Goal: Information Seeking & Learning: Learn about a topic

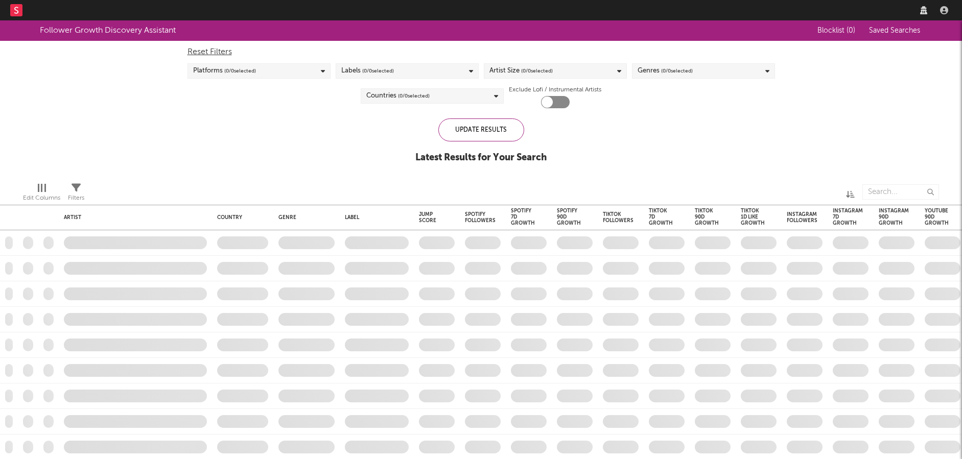
checkbox input "true"
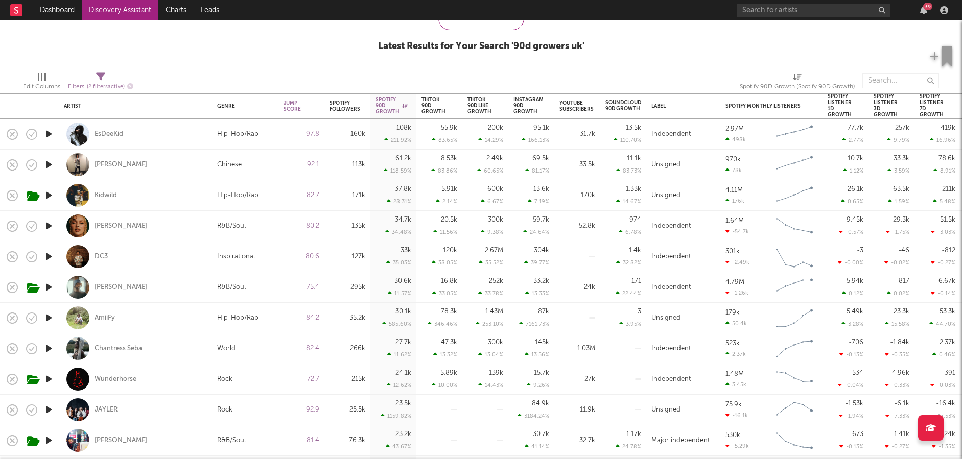
click at [48, 320] on icon "button" at bounding box center [48, 318] width 11 height 13
click at [103, 319] on div "AmiiFy" at bounding box center [104, 318] width 20 height 9
click at [121, 351] on div "Chantress Seba" at bounding box center [117, 348] width 47 height 9
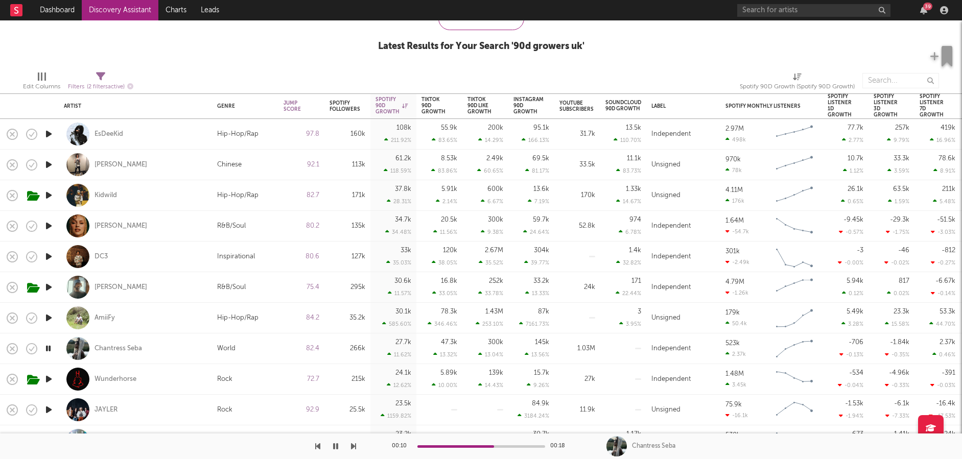
click at [54, 373] on icon "button" at bounding box center [48, 379] width 11 height 13
click at [47, 410] on icon "button" at bounding box center [48, 409] width 11 height 13
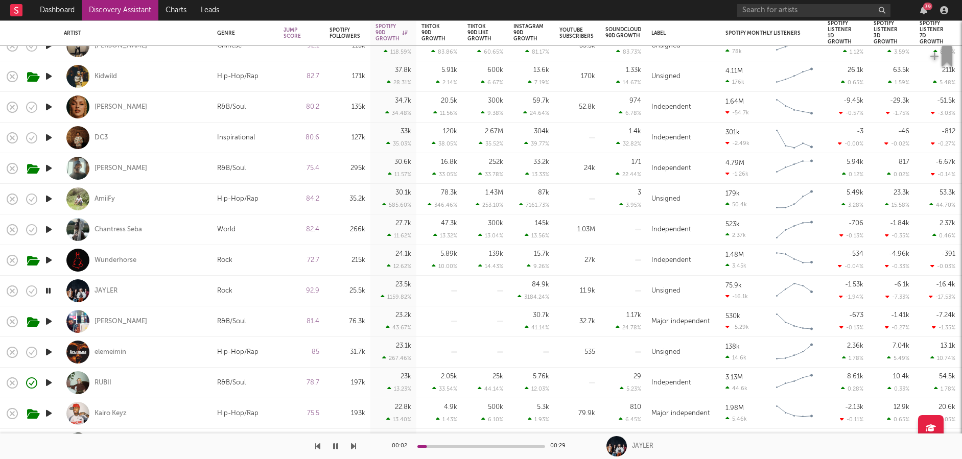
click at [47, 319] on icon "button" at bounding box center [48, 321] width 11 height 13
click at [49, 349] on icon "button" at bounding box center [48, 352] width 11 height 13
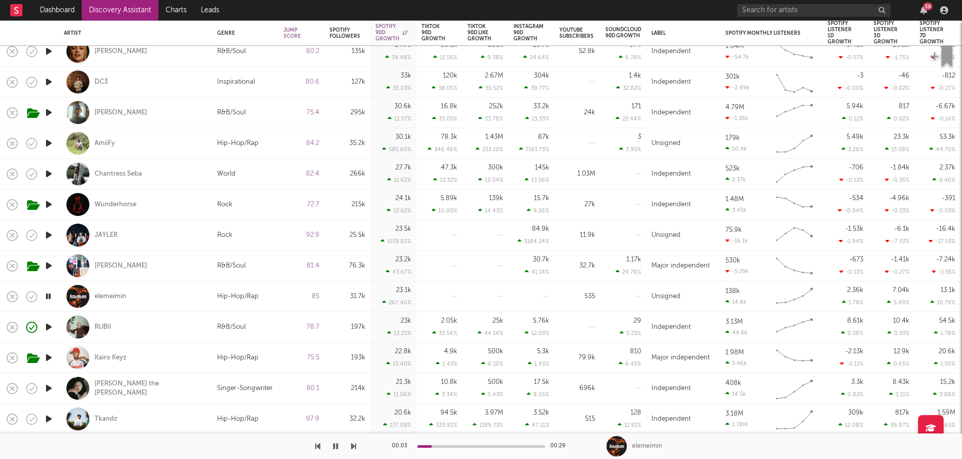
click at [47, 385] on icon "button" at bounding box center [48, 388] width 11 height 13
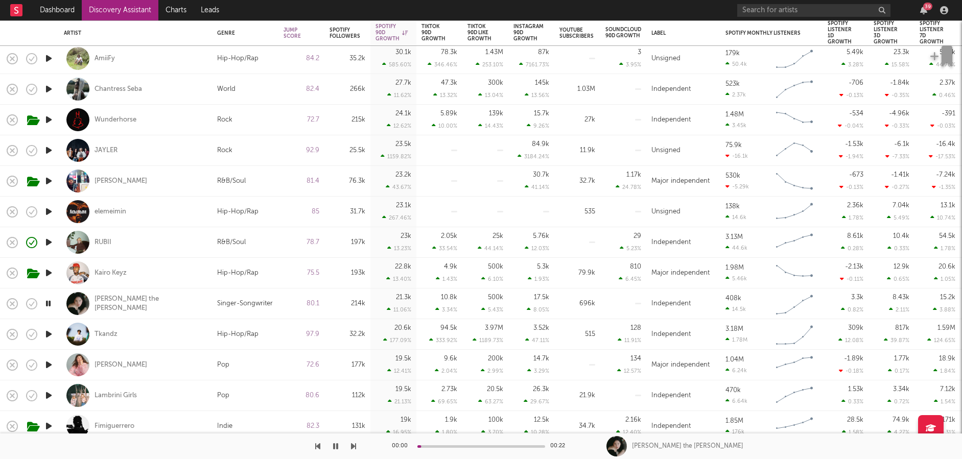
click at [49, 361] on icon "button" at bounding box center [48, 365] width 11 height 13
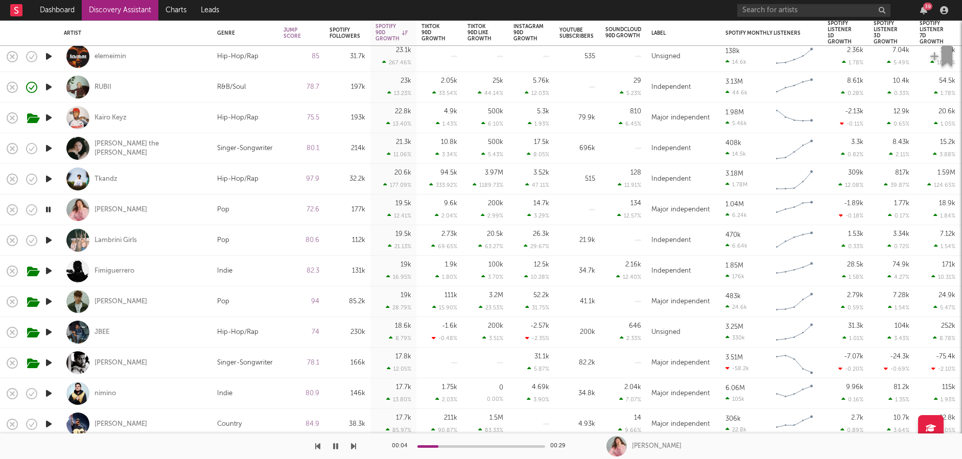
click at [46, 302] on icon "button" at bounding box center [48, 301] width 11 height 13
click at [113, 301] on div "Alfie Castley" at bounding box center [120, 301] width 53 height 9
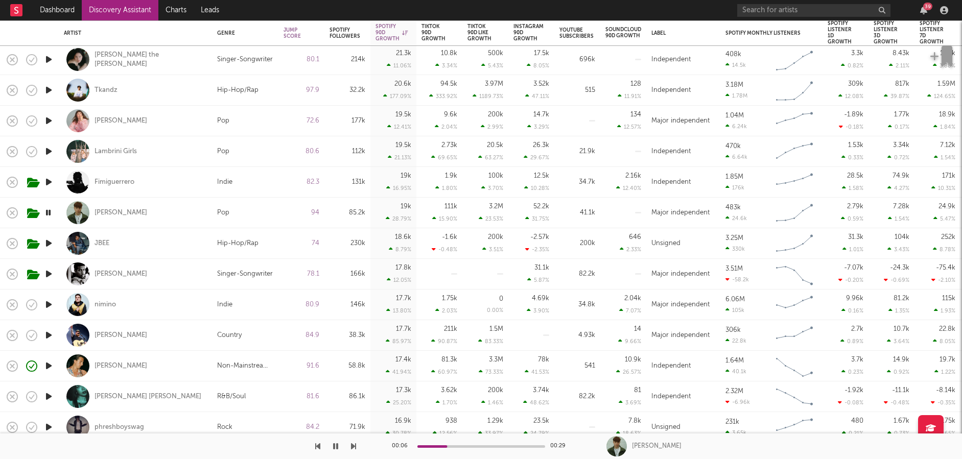
click at [51, 364] on icon "button" at bounding box center [48, 366] width 11 height 13
click at [355, 445] on div "00:25 00:29 Vanna Rainelle" at bounding box center [481, 447] width 962 height 26
drag, startPoint x: 351, startPoint y: 446, endPoint x: 500, endPoint y: 283, distance: 220.9
click at [351, 446] on icon "button" at bounding box center [353, 446] width 5 height 8
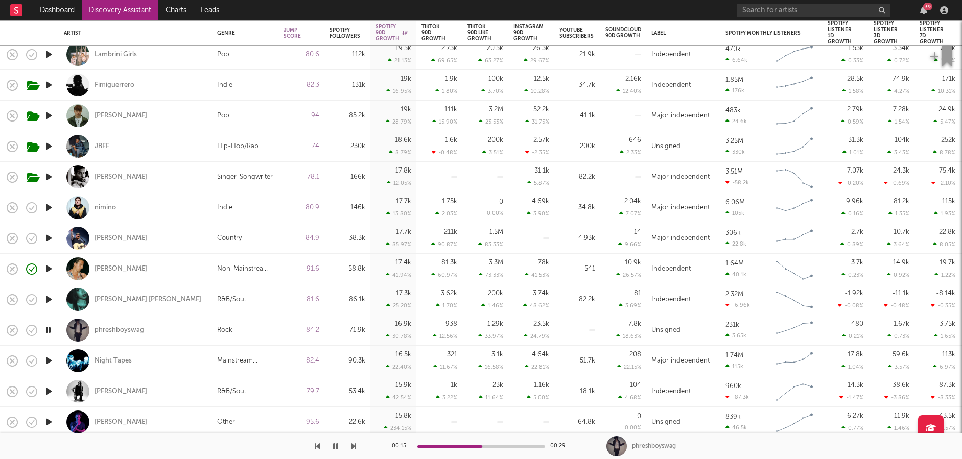
click at [353, 446] on icon "button" at bounding box center [353, 446] width 5 height 8
click at [110, 356] on div "Night Tapes" at bounding box center [112, 360] width 37 height 9
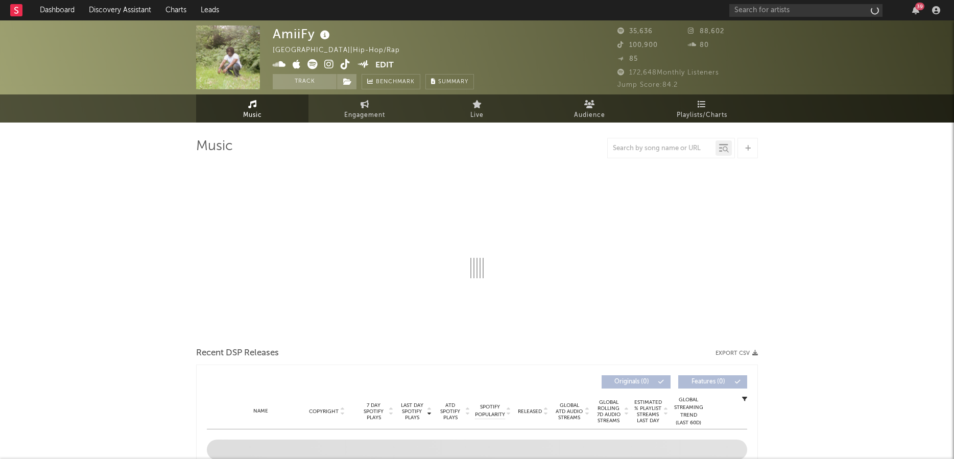
select select "1w"
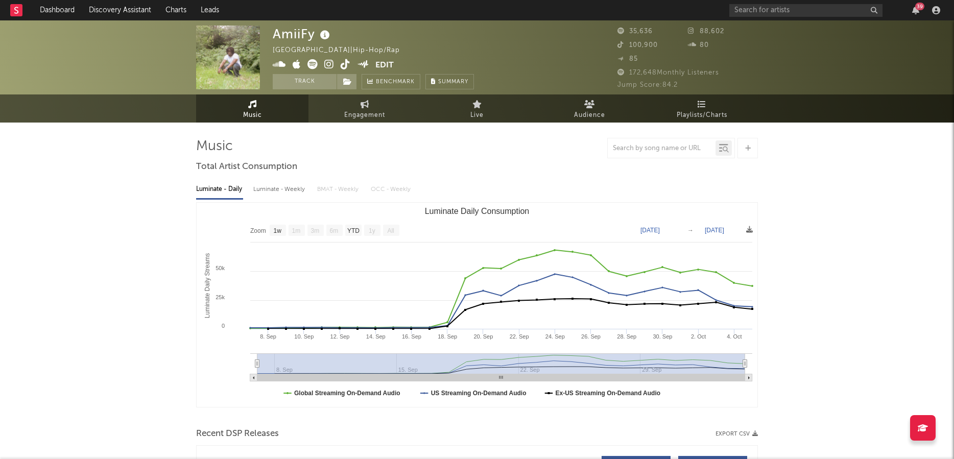
click at [328, 64] on icon at bounding box center [329, 64] width 10 height 10
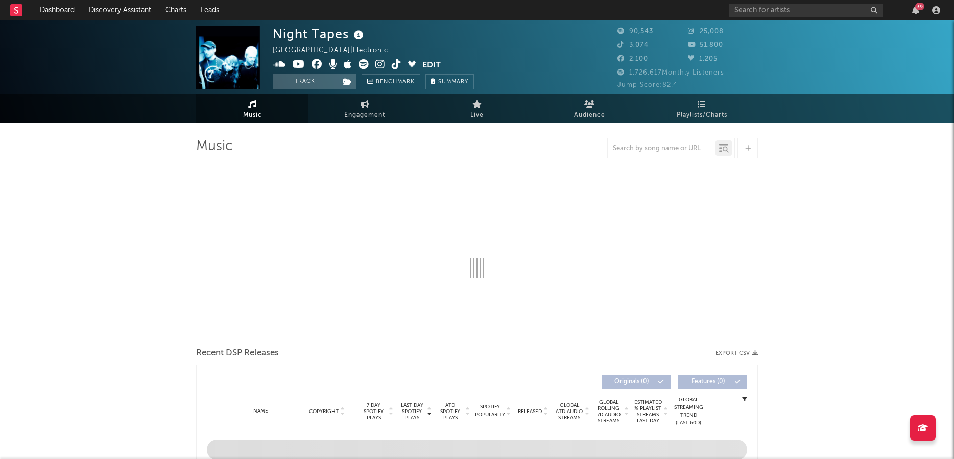
select select "6m"
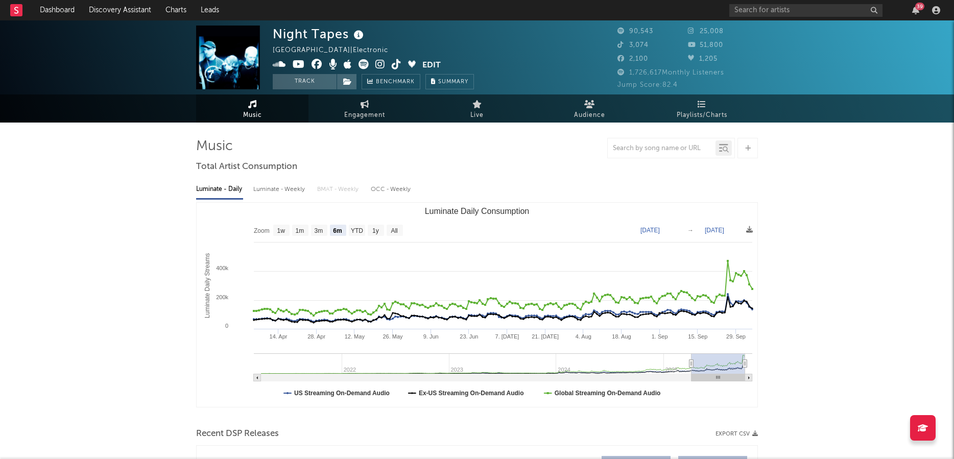
click at [378, 66] on icon at bounding box center [380, 64] width 10 height 10
click at [916, 7] on div "39" at bounding box center [919, 7] width 9 height 8
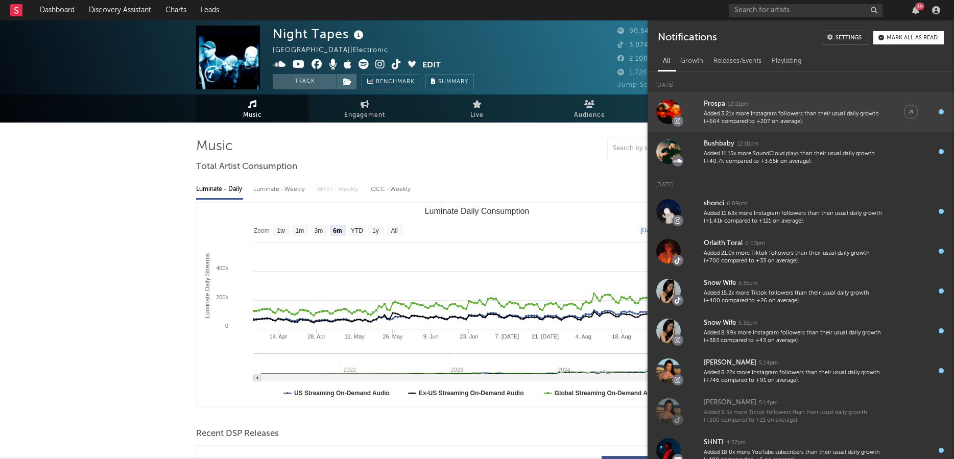
click at [745, 121] on div "Added 3.21x more Instagram followers than their usual daily growth (+664 compar…" at bounding box center [794, 118] width 180 height 16
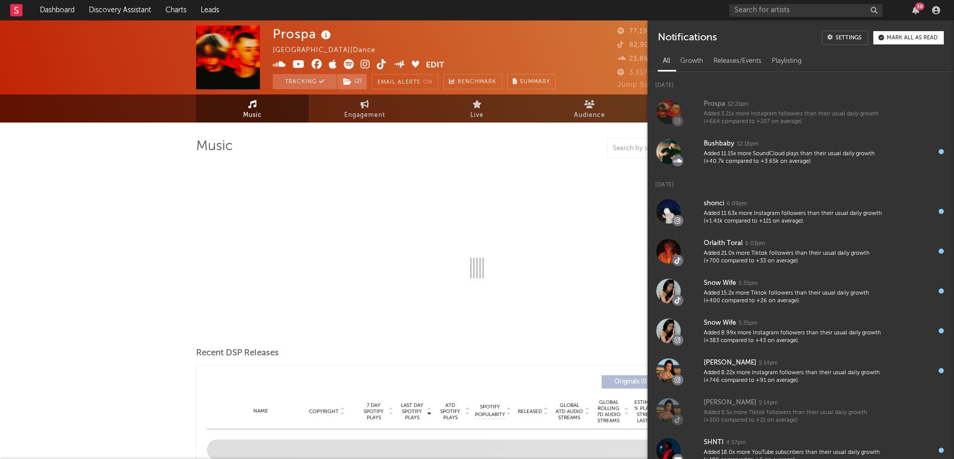
select select "6m"
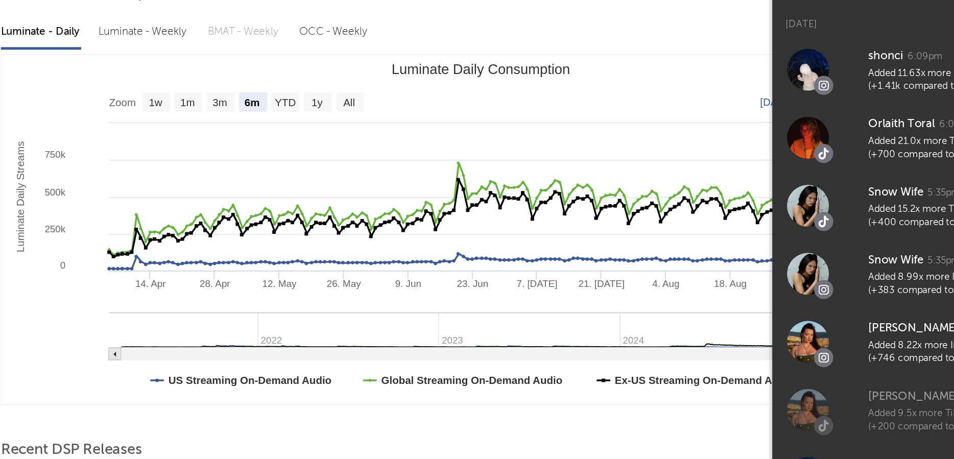
scroll to position [135, 0]
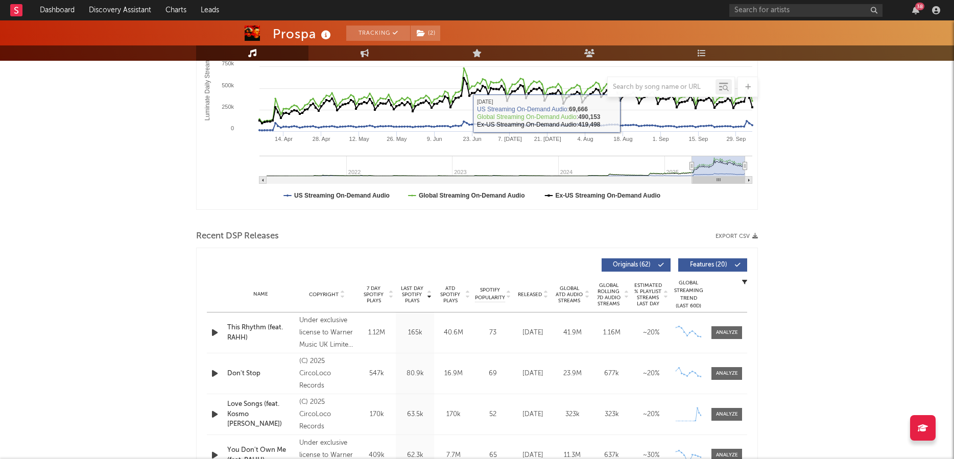
scroll to position [213, 0]
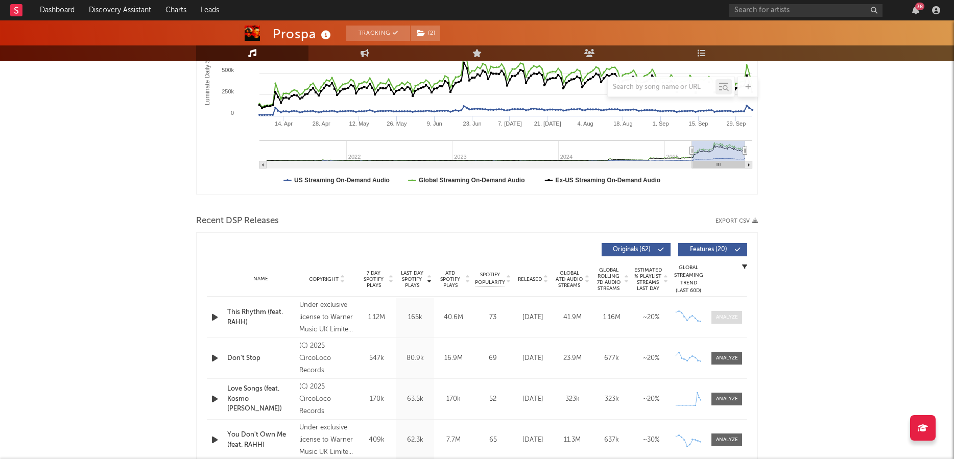
click at [722, 314] on div at bounding box center [727, 318] width 22 height 8
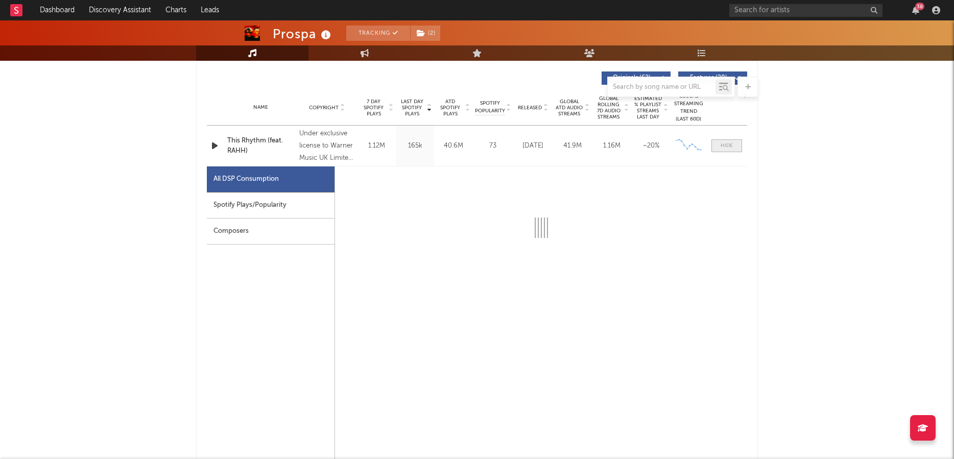
select select "6m"
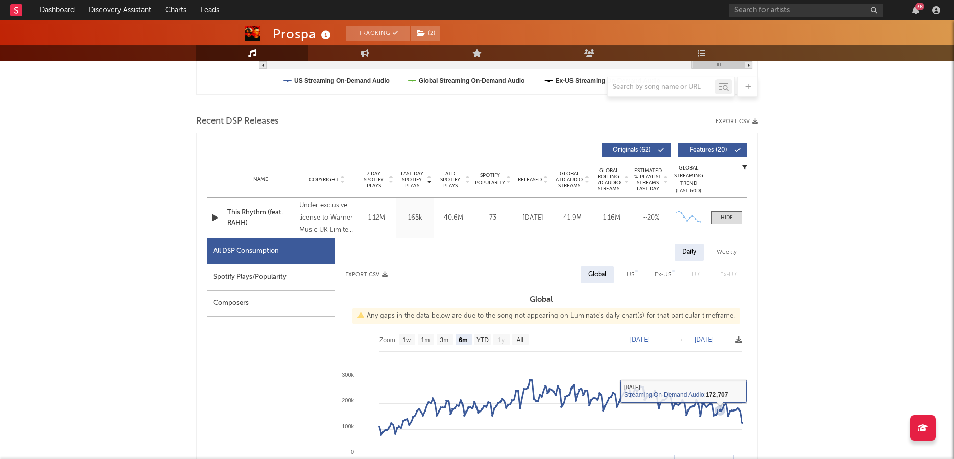
scroll to position [285, 0]
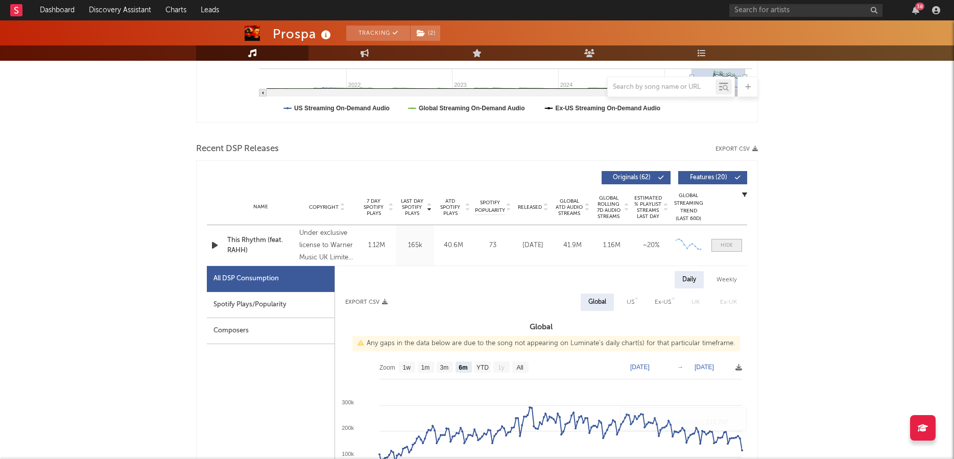
click at [725, 246] on div at bounding box center [727, 246] width 12 height 8
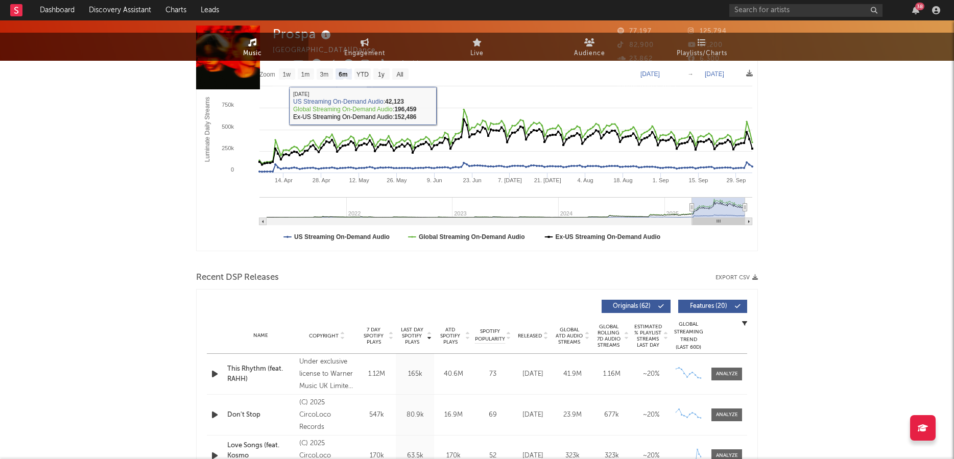
scroll to position [0, 0]
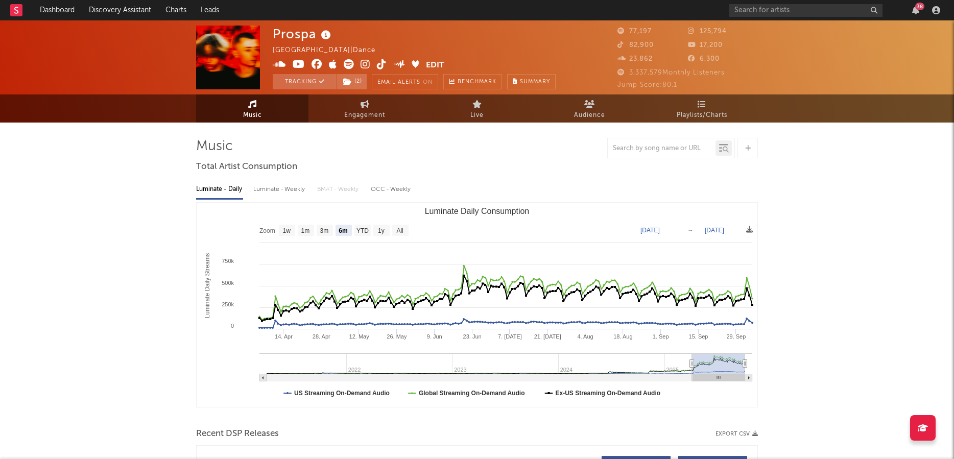
click at [368, 66] on icon at bounding box center [366, 64] width 10 height 10
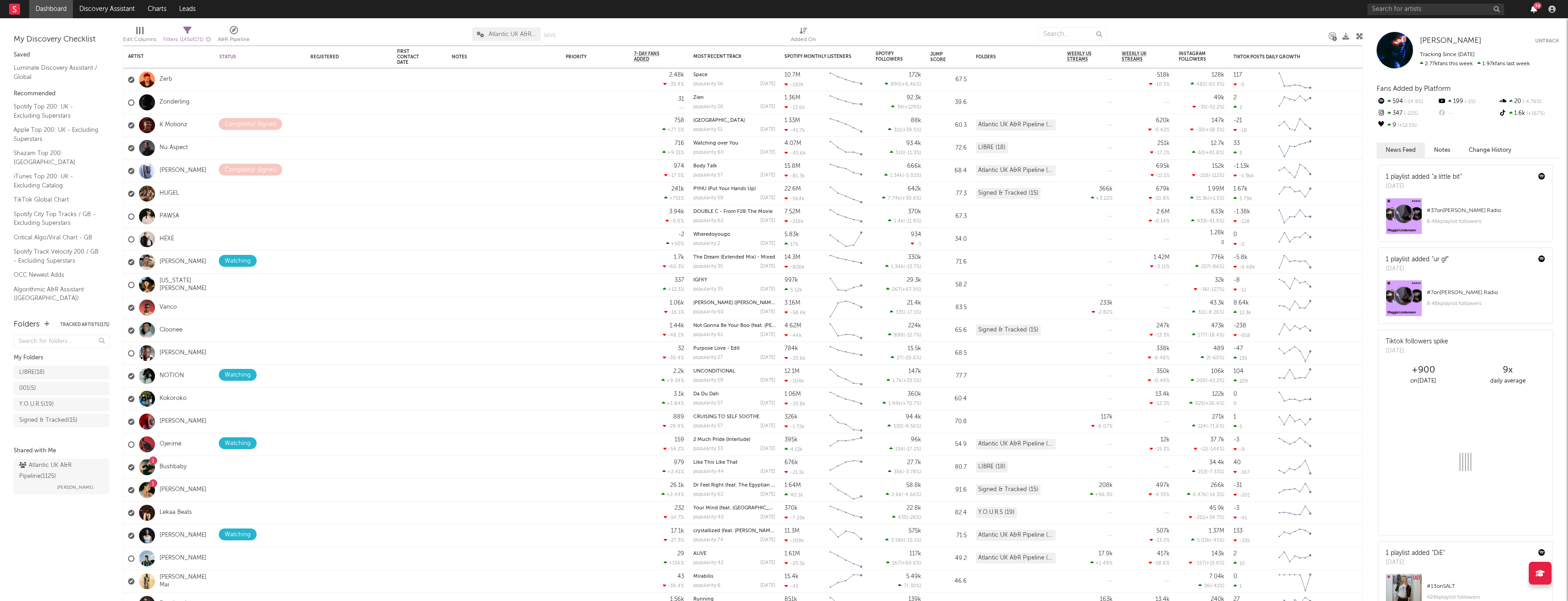
click at [1533, 11] on icon "button" at bounding box center [1533, 9] width 6 height 7
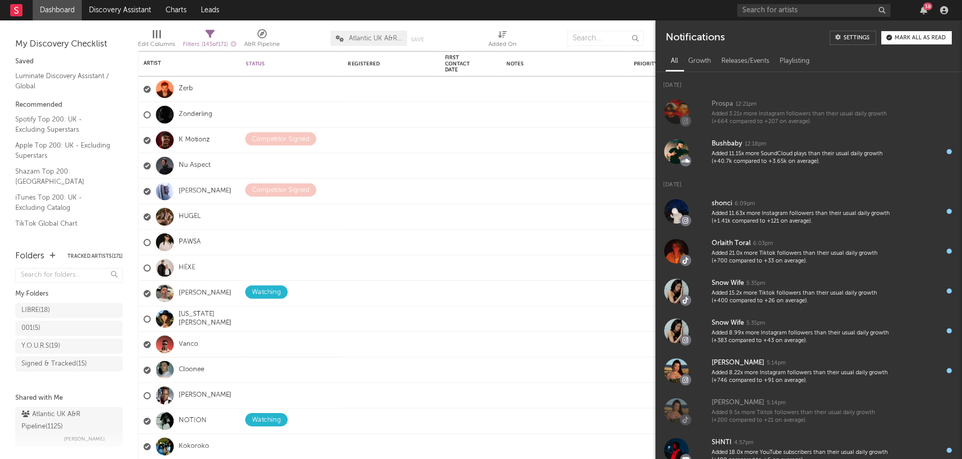
click at [924, 8] on div "38" at bounding box center [927, 7] width 9 height 8
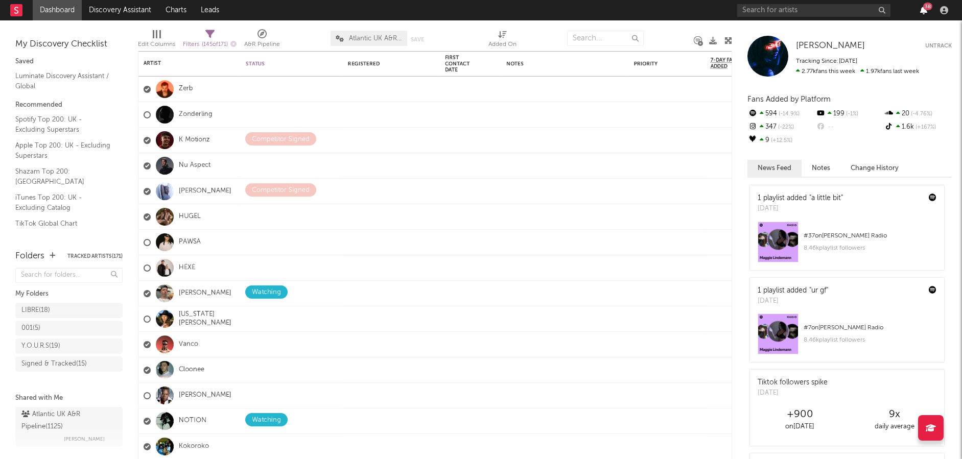
click at [921, 14] on icon "button" at bounding box center [923, 10] width 7 height 8
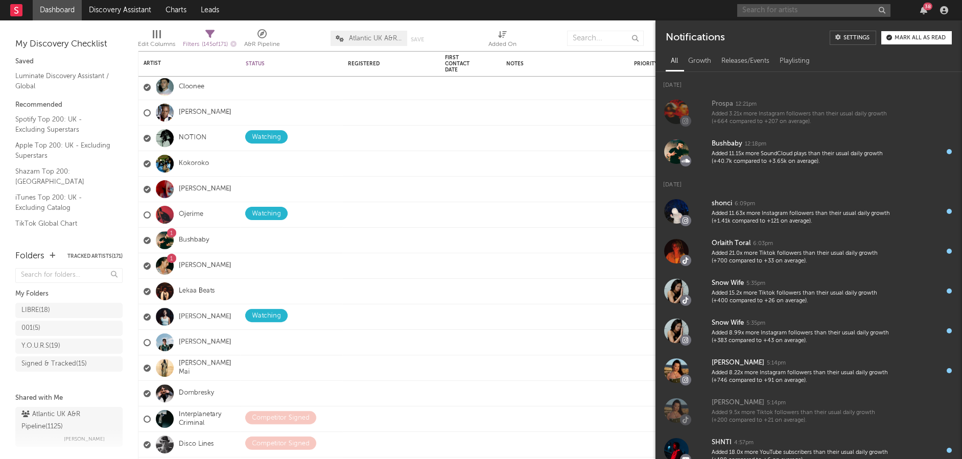
click at [788, 12] on input "text" at bounding box center [813, 10] width 153 height 13
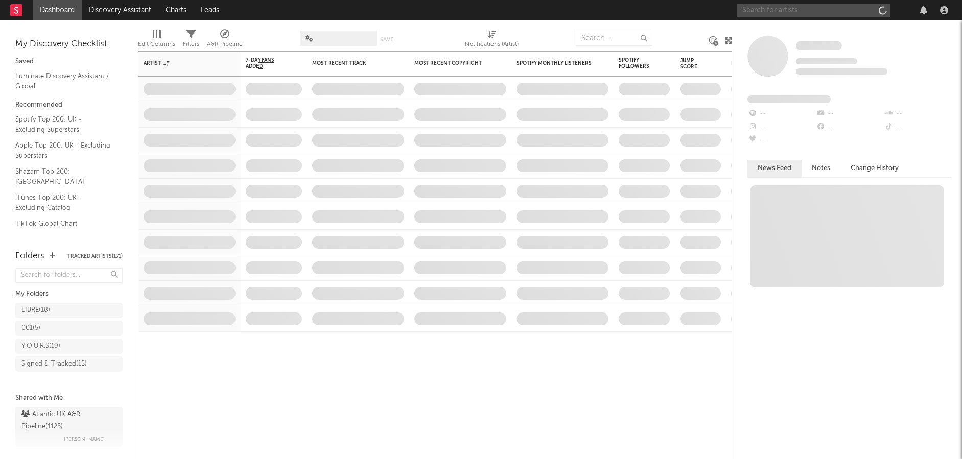
click at [819, 9] on input "text" at bounding box center [813, 10] width 153 height 13
paste input "[URL][DOMAIN_NAME]"
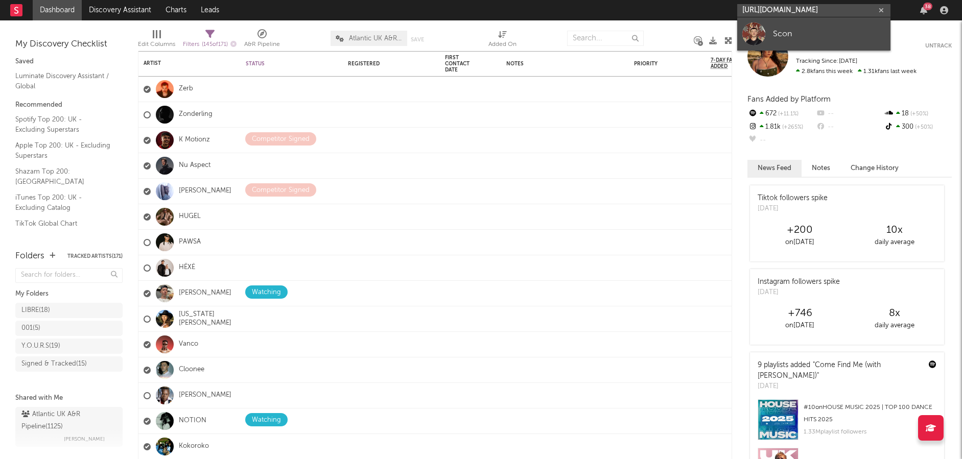
type input "https://soundcloud.com/scon_music/1b861ced-1bc0-4804-bdbe-d71795e6297e?ref=clip…"
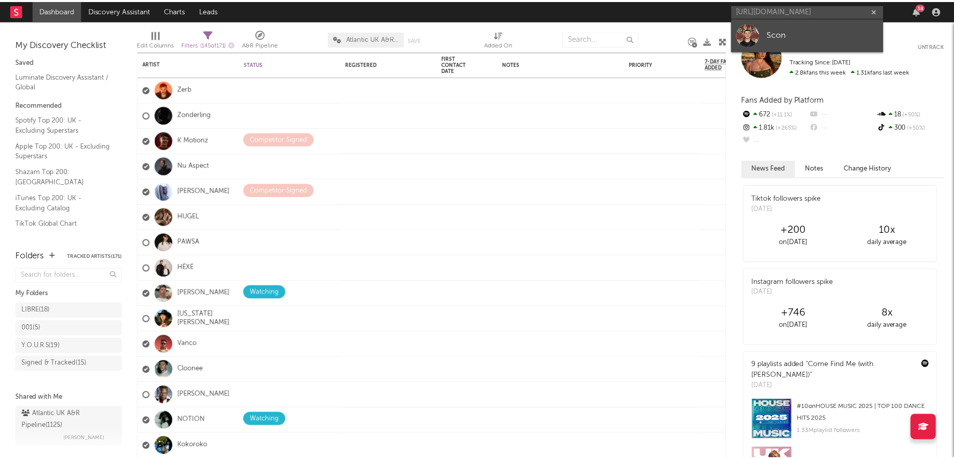
scroll to position [0, 0]
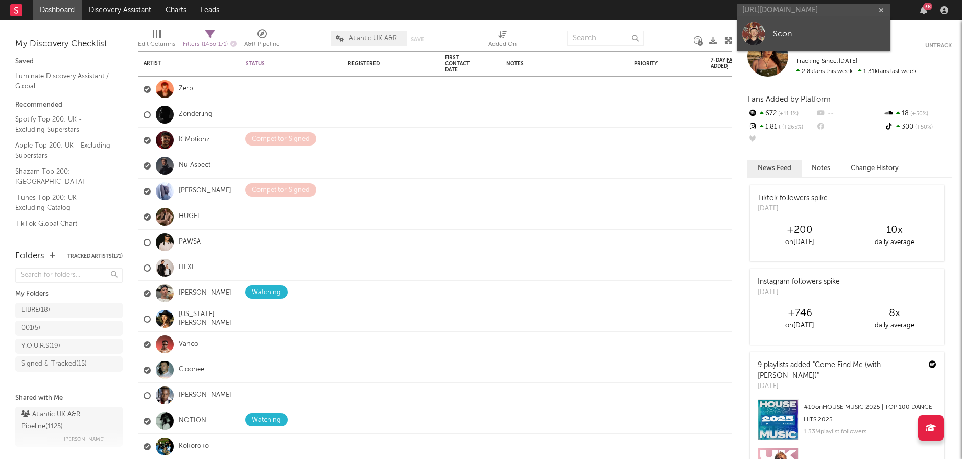
click at [783, 30] on div "Scon" at bounding box center [829, 34] width 112 height 12
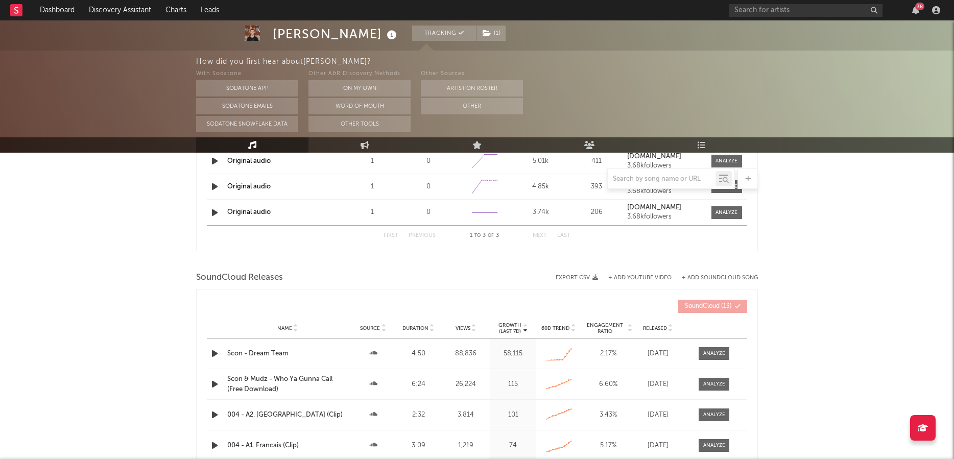
select select "1w"
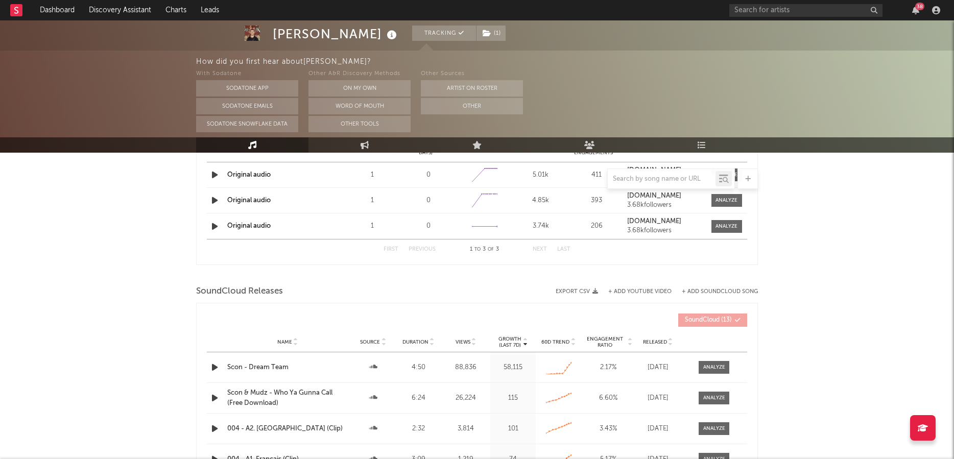
scroll to position [750, 0]
click at [717, 368] on div at bounding box center [714, 367] width 22 height 8
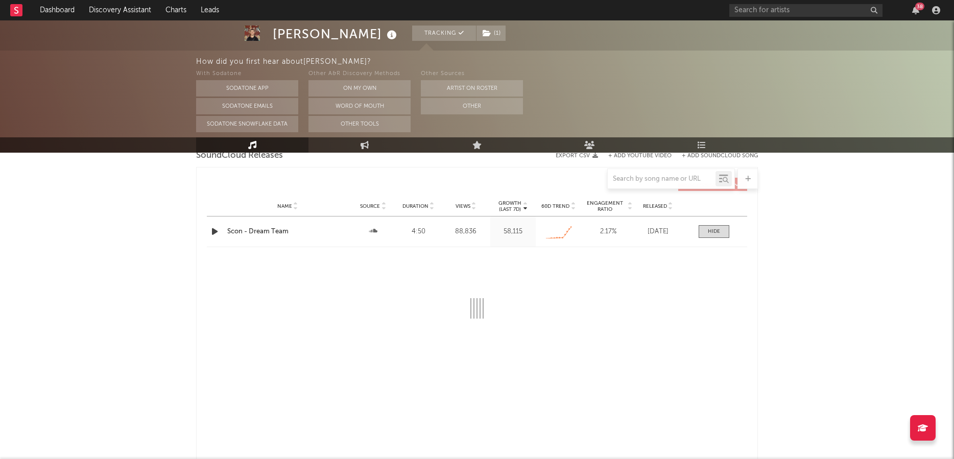
select select "All"
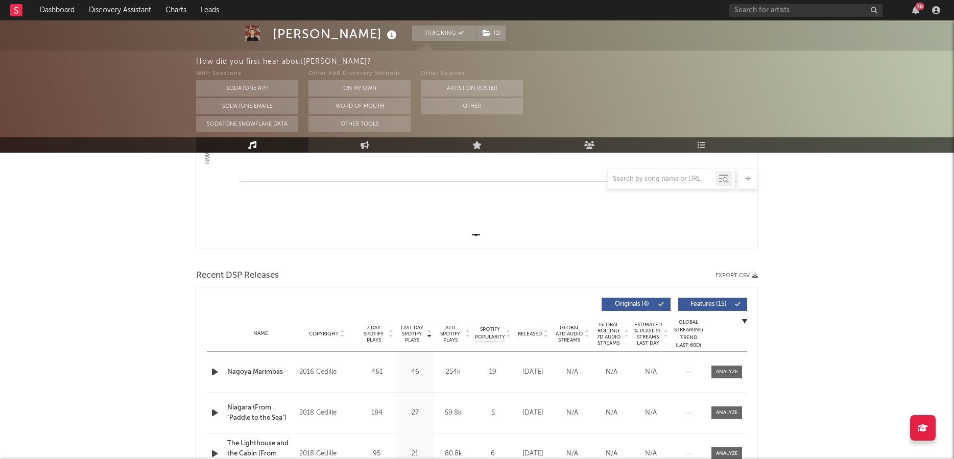
scroll to position [0, 0]
